Goal: Understand process/instructions: Learn how to perform a task or action

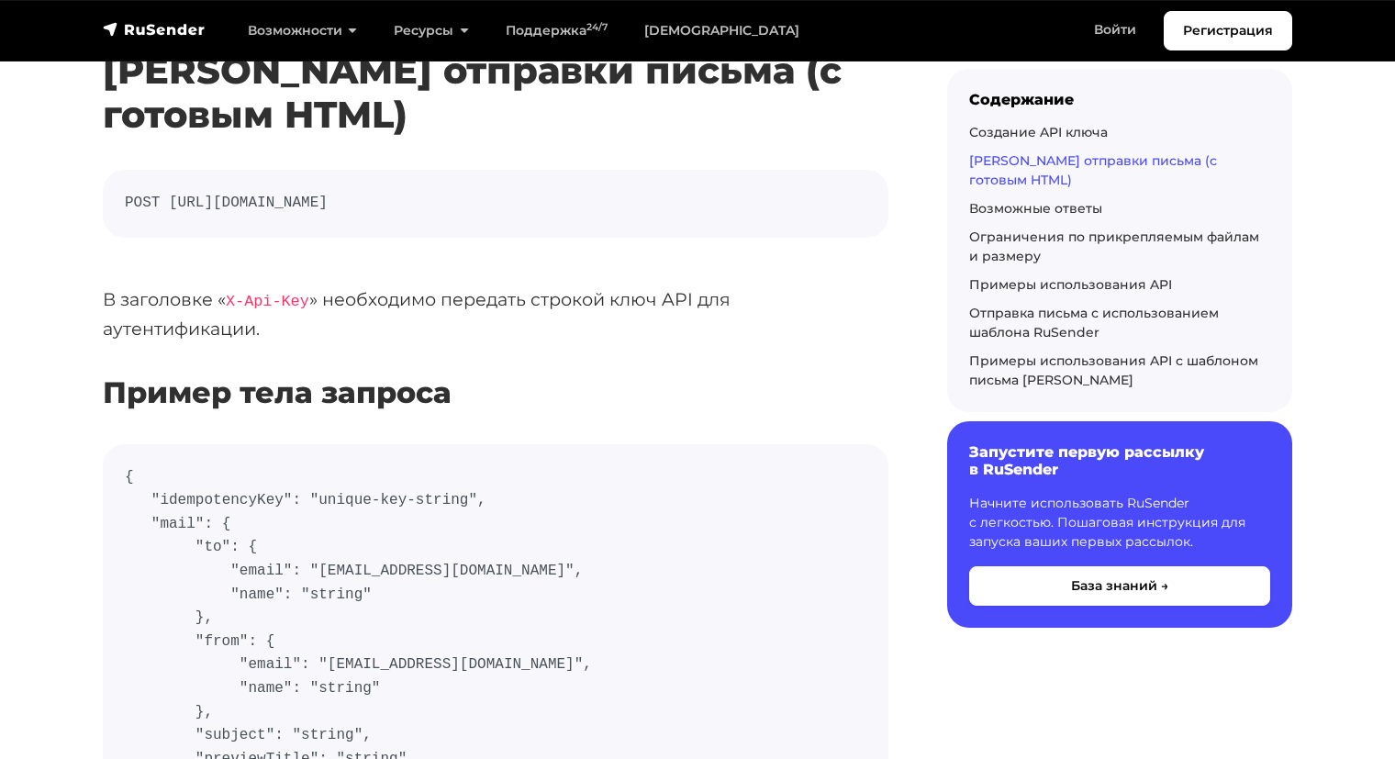
scroll to position [551, 0]
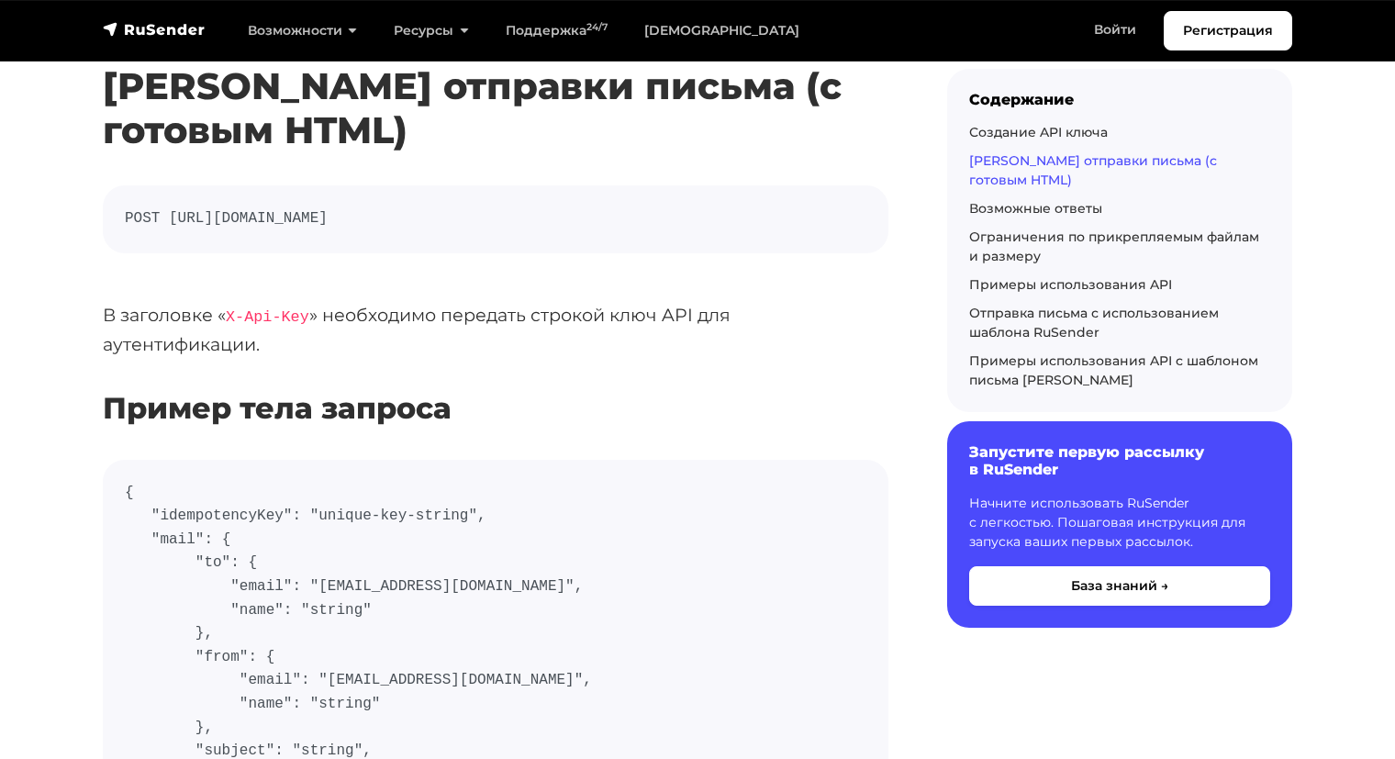
drag, startPoint x: 133, startPoint y: 217, endPoint x: 655, endPoint y: 201, distance: 521.7
click at [655, 201] on pre "POST https://api.beta.rusender.ru/api/v1/external-mails/send" at bounding box center [496, 219] width 786 height 68
copy code "POST https://api.beta.rusender.ru/api/v1/external-mails/send"
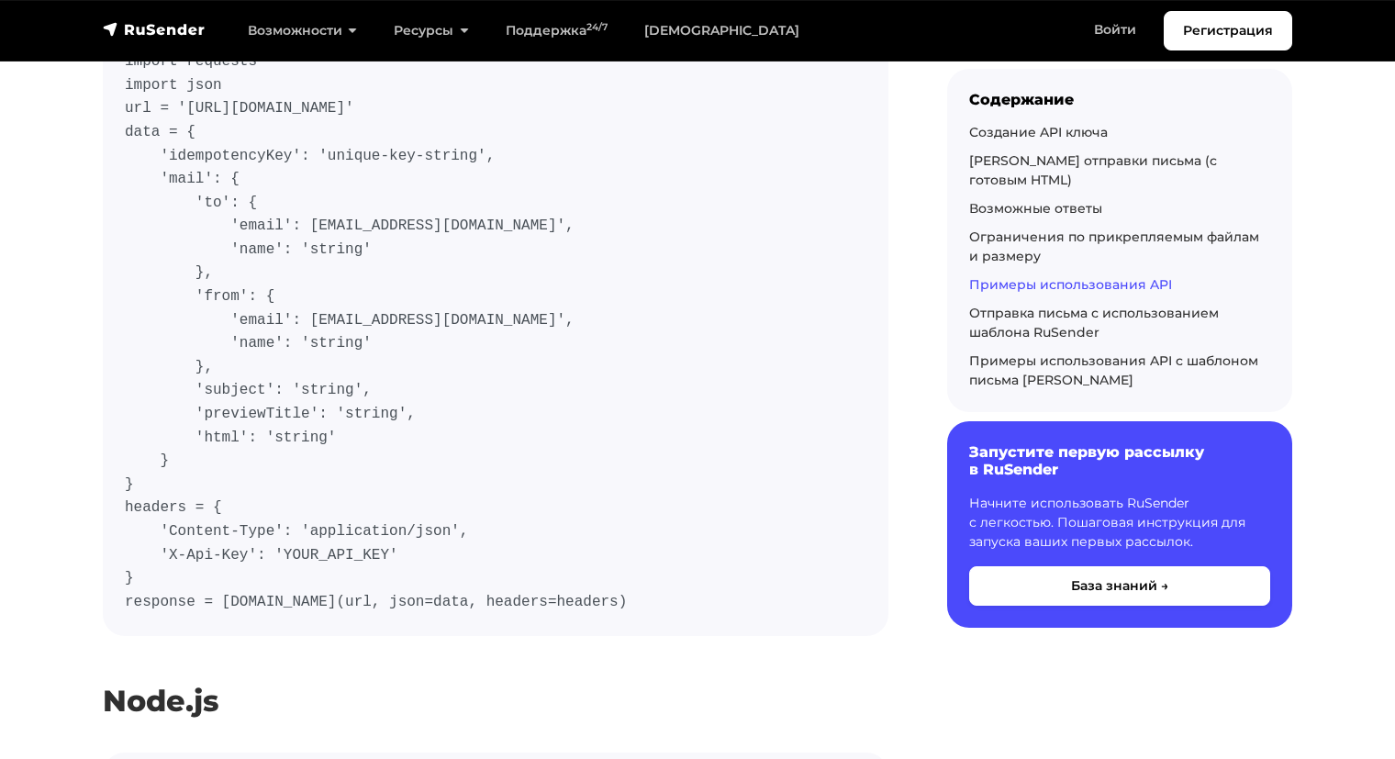
scroll to position [6794, 0]
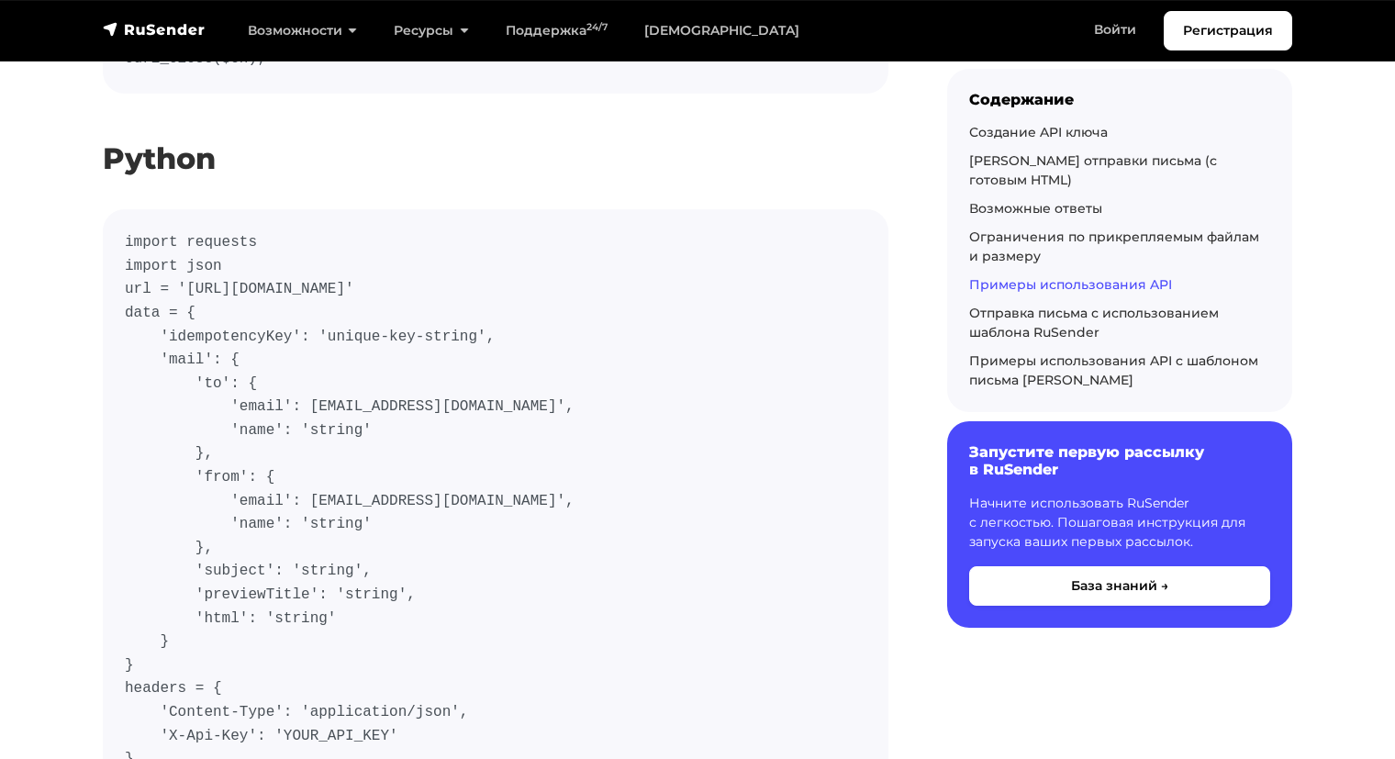
drag, startPoint x: 609, startPoint y: 292, endPoint x: 92, endPoint y: 119, distance: 544.9
copy code "import requests import json url = 'https://api.beta.rusender.ru/api/v1/external…"
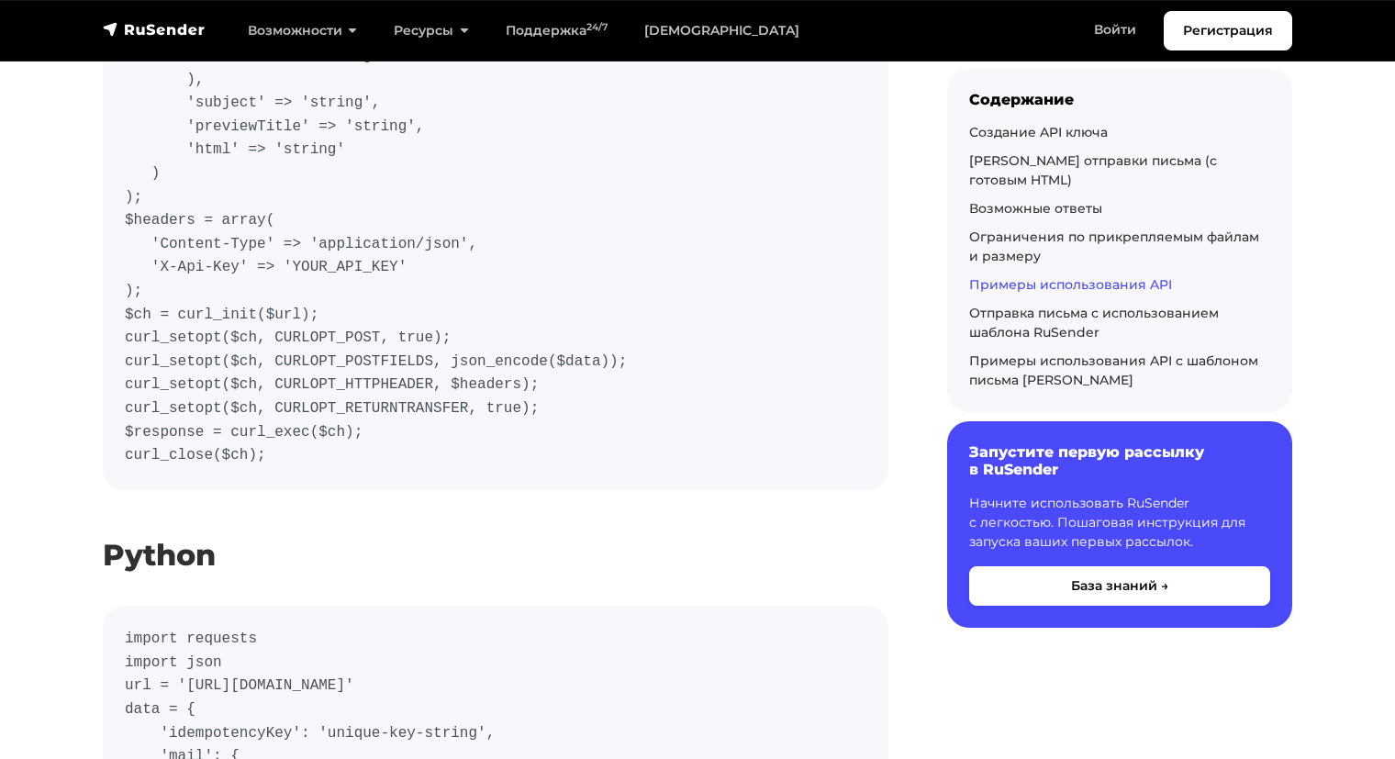
click at [436, 303] on code "$url = 'https://api.beta.rusender.ru/api/v1/external-mails/send'; $data = array…" at bounding box center [496, 139] width 742 height 658
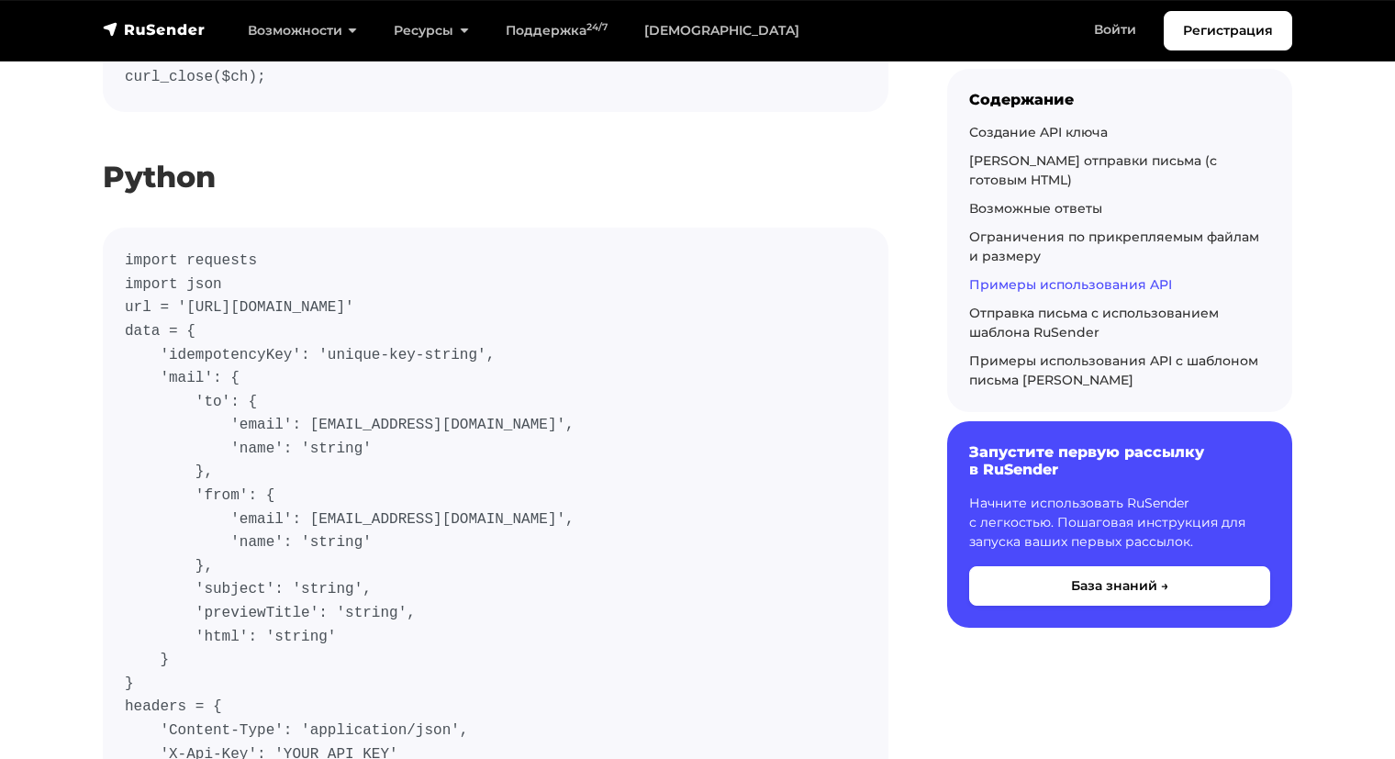
scroll to position [6672, 0]
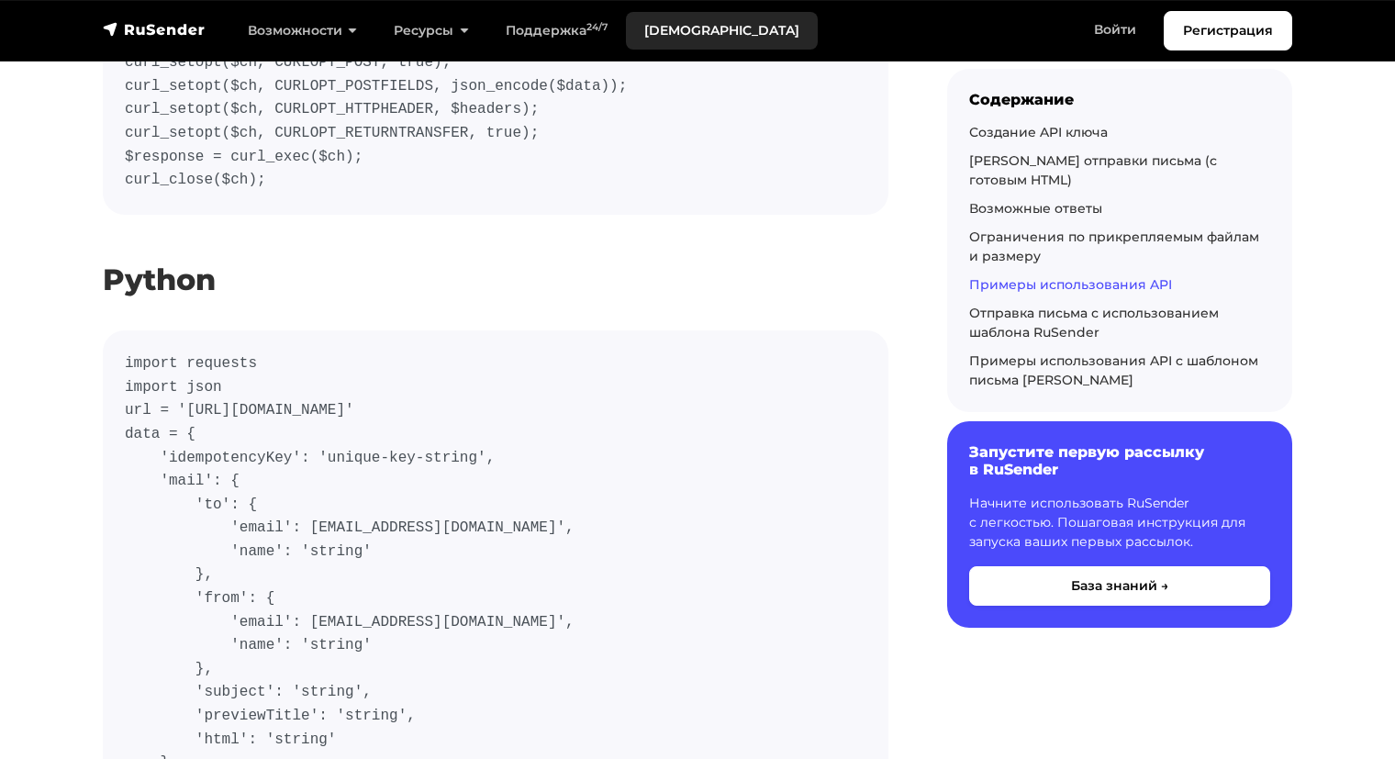
click at [700, 23] on link "[DEMOGRAPHIC_DATA]" at bounding box center [722, 31] width 192 height 38
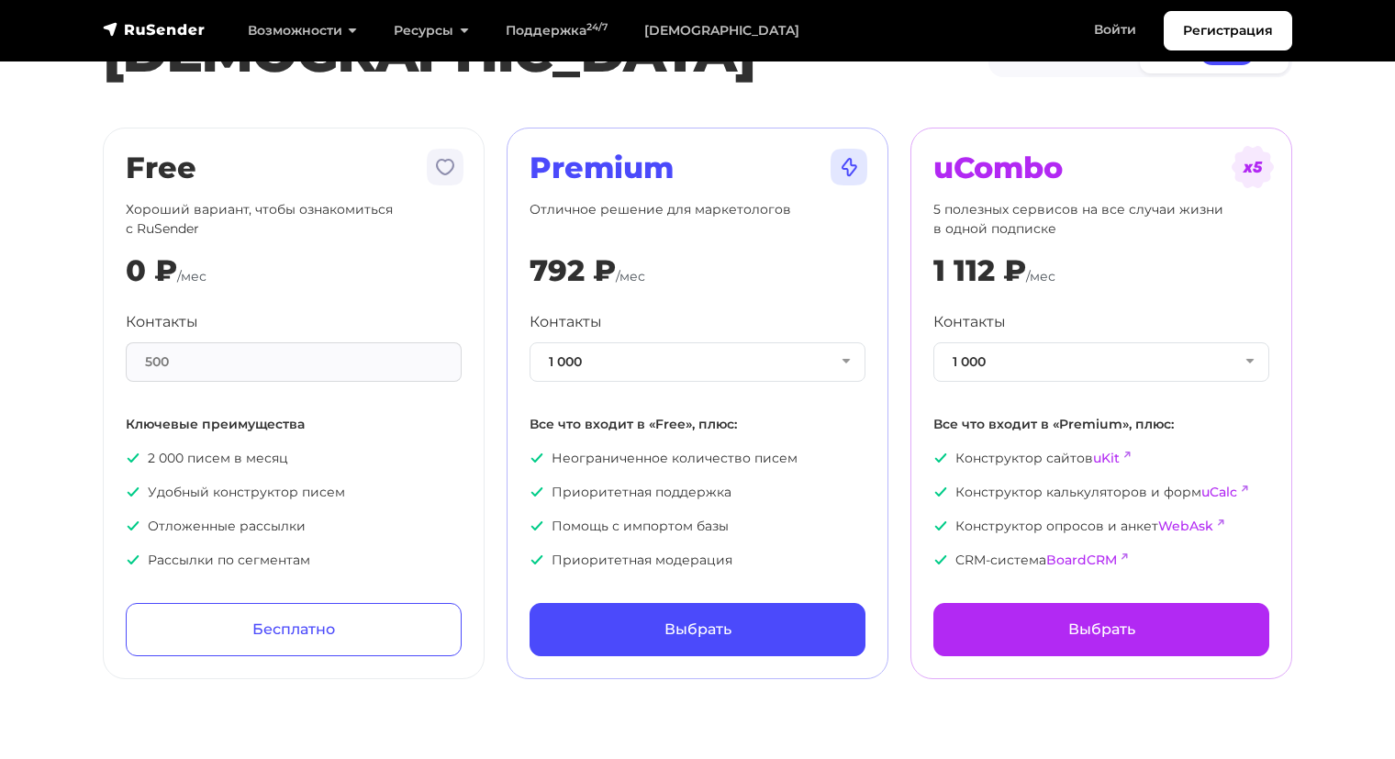
scroll to position [92, 0]
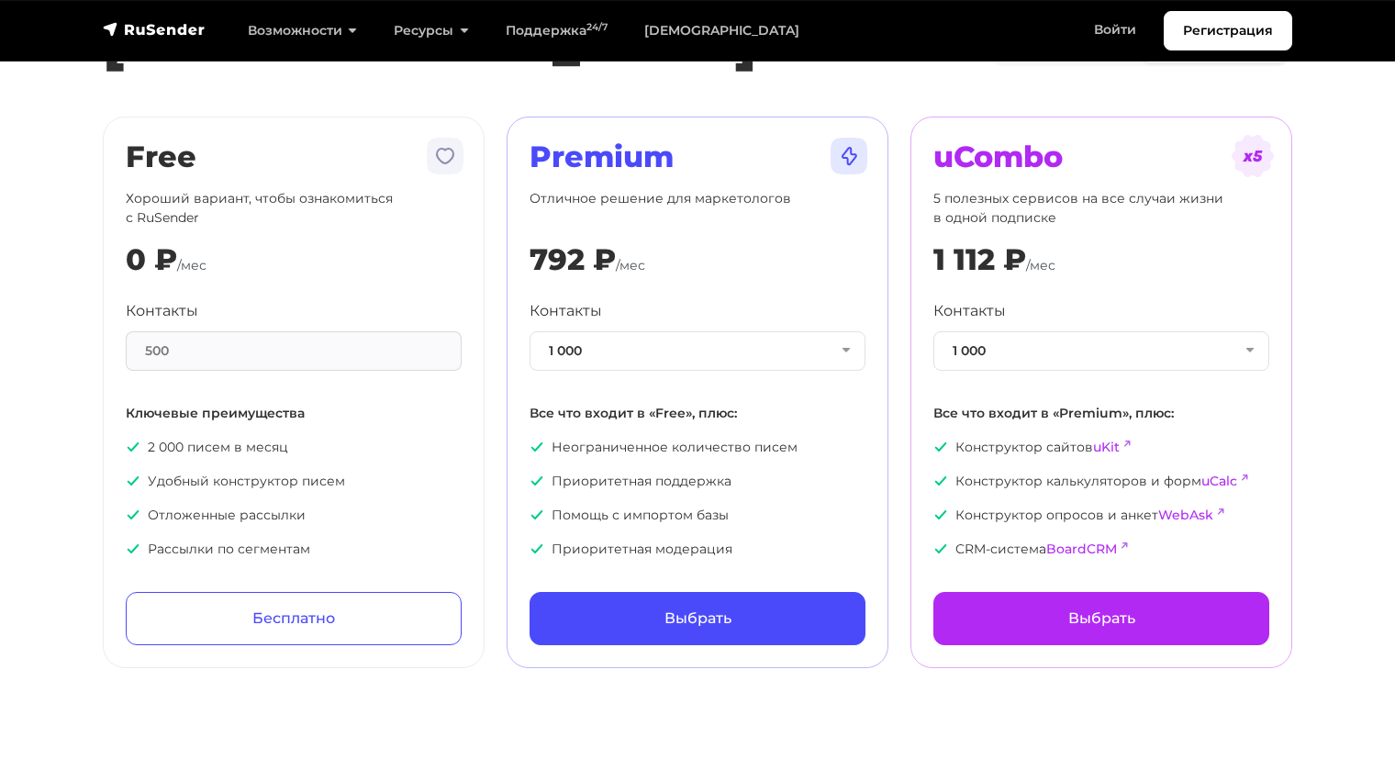
click at [258, 323] on div "Контакты 500" at bounding box center [294, 335] width 336 height 71
click at [225, 252] on div "0 ₽ /мес" at bounding box center [294, 259] width 336 height 35
click at [1193, 26] on link "Регистрация" at bounding box center [1228, 30] width 129 height 39
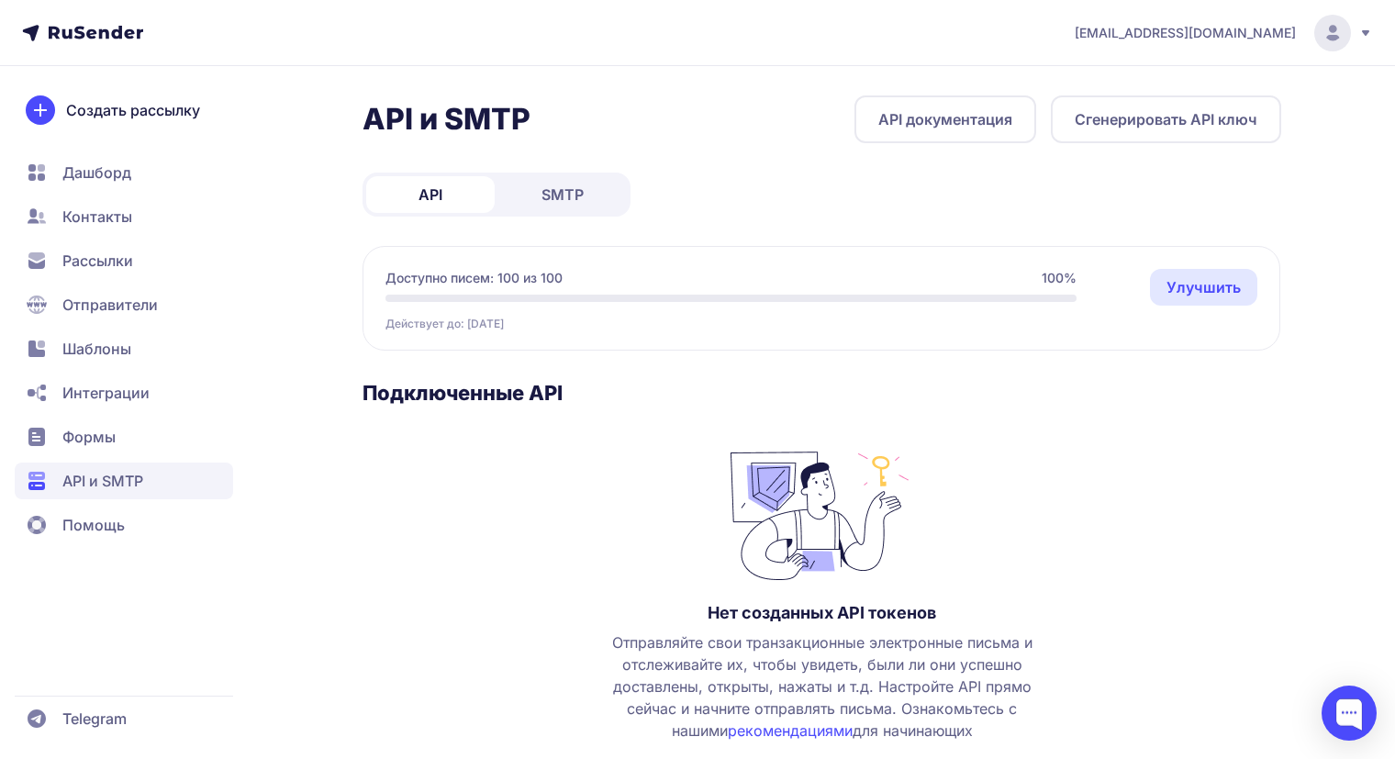
click at [1172, 121] on button "Сгенерировать API ключ" at bounding box center [1166, 119] width 230 height 48
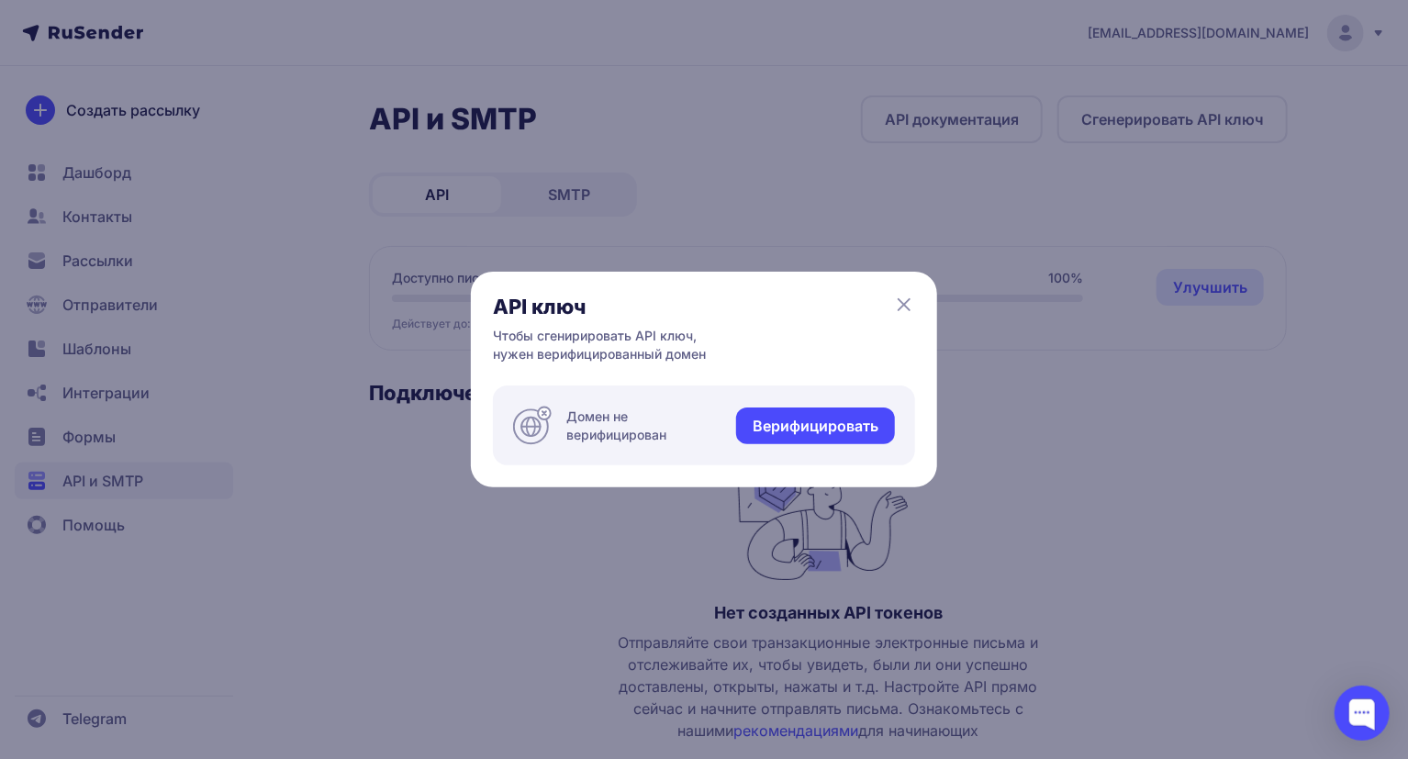
click at [781, 431] on link "Верифицировать" at bounding box center [815, 426] width 159 height 37
